Goal: Transaction & Acquisition: Purchase product/service

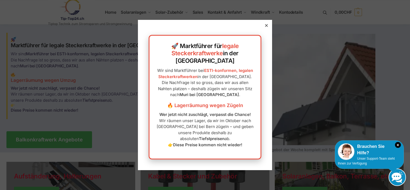
click at [265, 27] on icon at bounding box center [266, 25] width 3 height 3
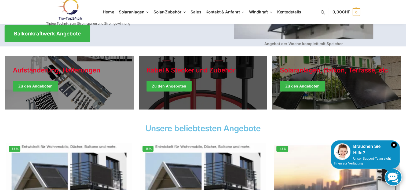
scroll to position [107, 0]
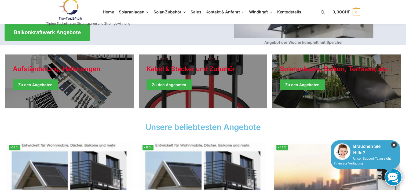
click at [395, 145] on icon "×" at bounding box center [394, 145] width 6 height 6
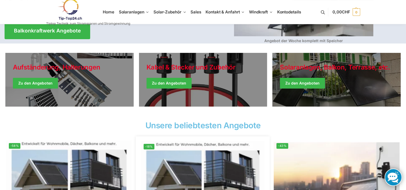
scroll to position [80, 0]
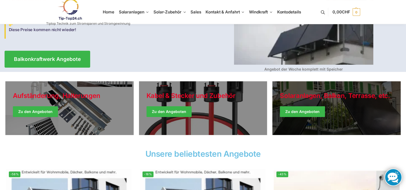
click at [298, 111] on link "Winter Jackets" at bounding box center [336, 108] width 128 height 54
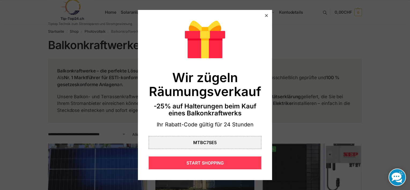
click at [208, 165] on div "START SHOPPING" at bounding box center [205, 162] width 113 height 13
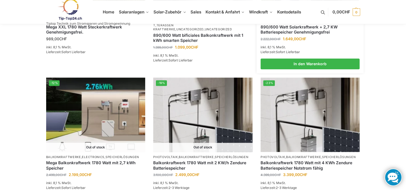
scroll to position [402, 0]
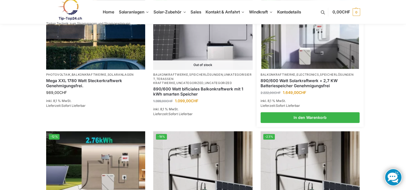
click at [296, 82] on link "890/600 Watt Solarkraftwerk + 2,7 KW Batteriespeicher Genehmigungsfrei" at bounding box center [310, 83] width 99 height 10
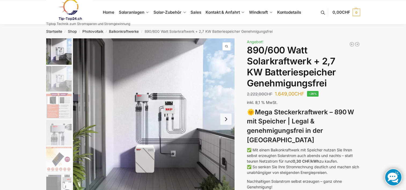
click at [62, 82] on img "2 / 12" at bounding box center [58, 78] width 25 height 25
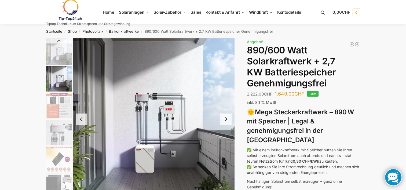
click at [61, 106] on img "3 / 12" at bounding box center [58, 105] width 25 height 25
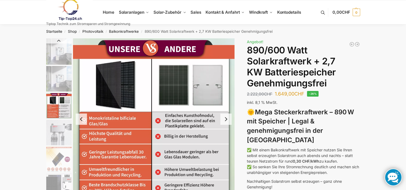
click at [54, 132] on img "4 / 12" at bounding box center [58, 132] width 25 height 25
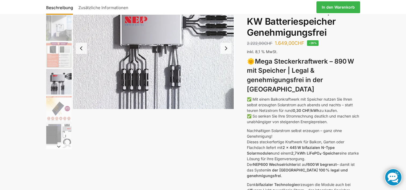
scroll to position [54, 0]
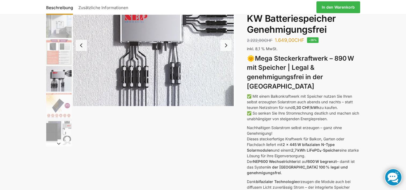
click at [60, 105] on img "5 / 12" at bounding box center [58, 105] width 25 height 25
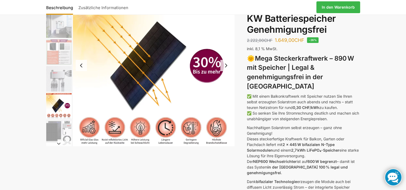
click at [226, 66] on button "Next slide" at bounding box center [225, 65] width 11 height 11
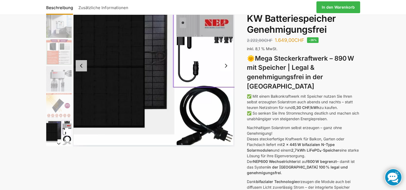
click at [225, 66] on button "Next slide" at bounding box center [225, 65] width 11 height 11
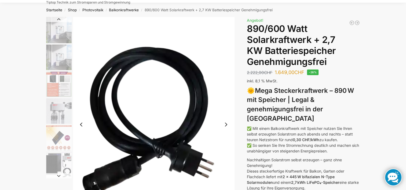
scroll to position [0, 0]
